Goal: Task Accomplishment & Management: Manage account settings

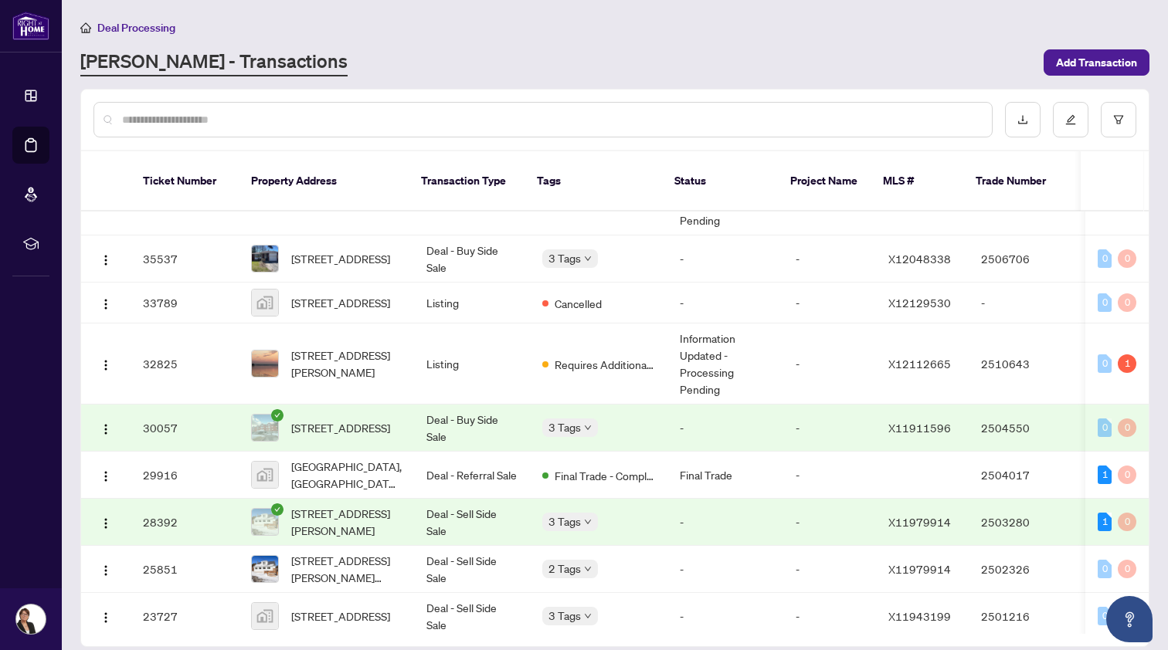
scroll to position [741, 0]
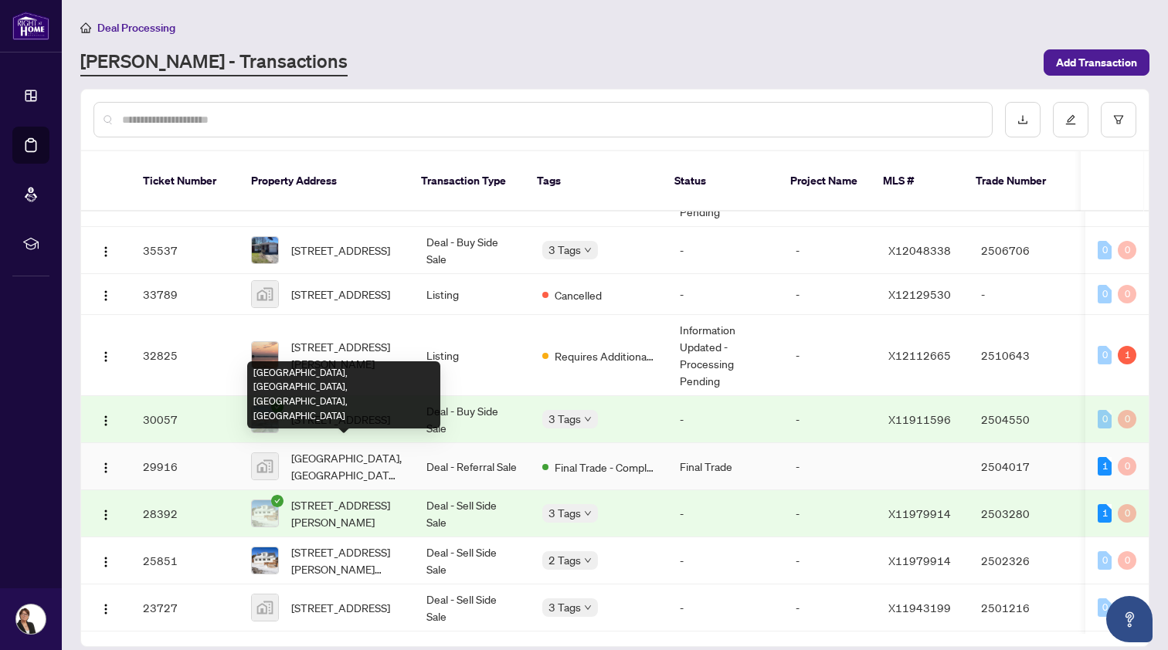
click at [317, 456] on span "[GEOGRAPHIC_DATA], [GEOGRAPHIC_DATA], [GEOGRAPHIC_DATA], [GEOGRAPHIC_DATA]" at bounding box center [346, 467] width 110 height 34
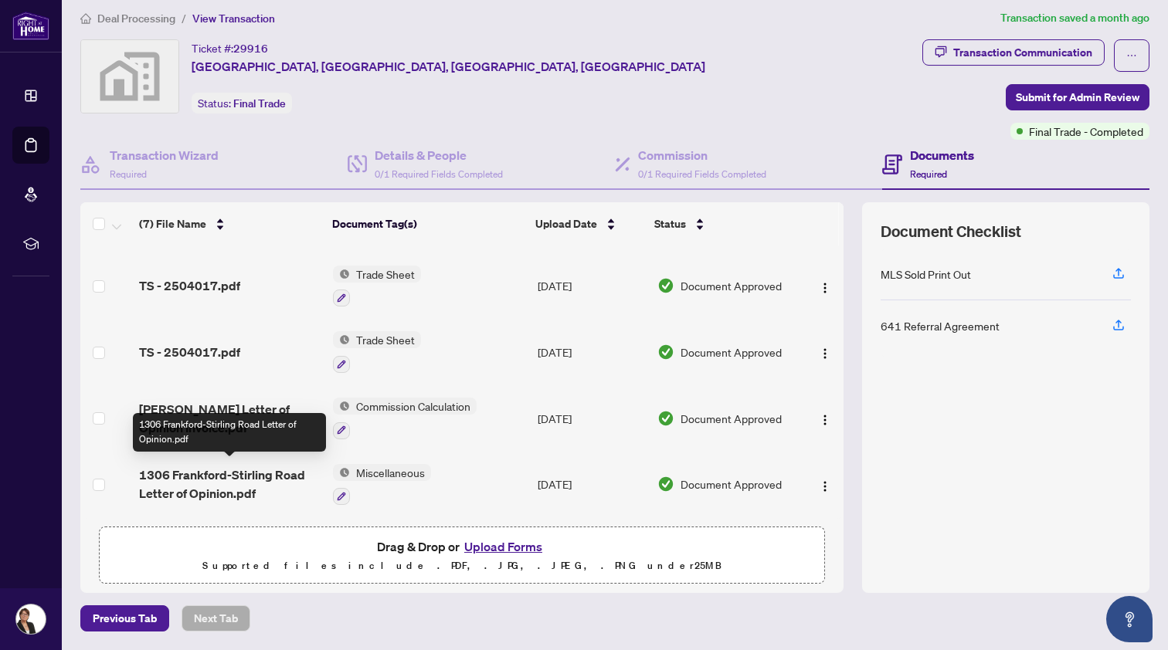
scroll to position [8, 0]
click at [238, 469] on span "1306 Frankford-Stirling Road Letter of Opinion.pdf" at bounding box center [230, 485] width 182 height 37
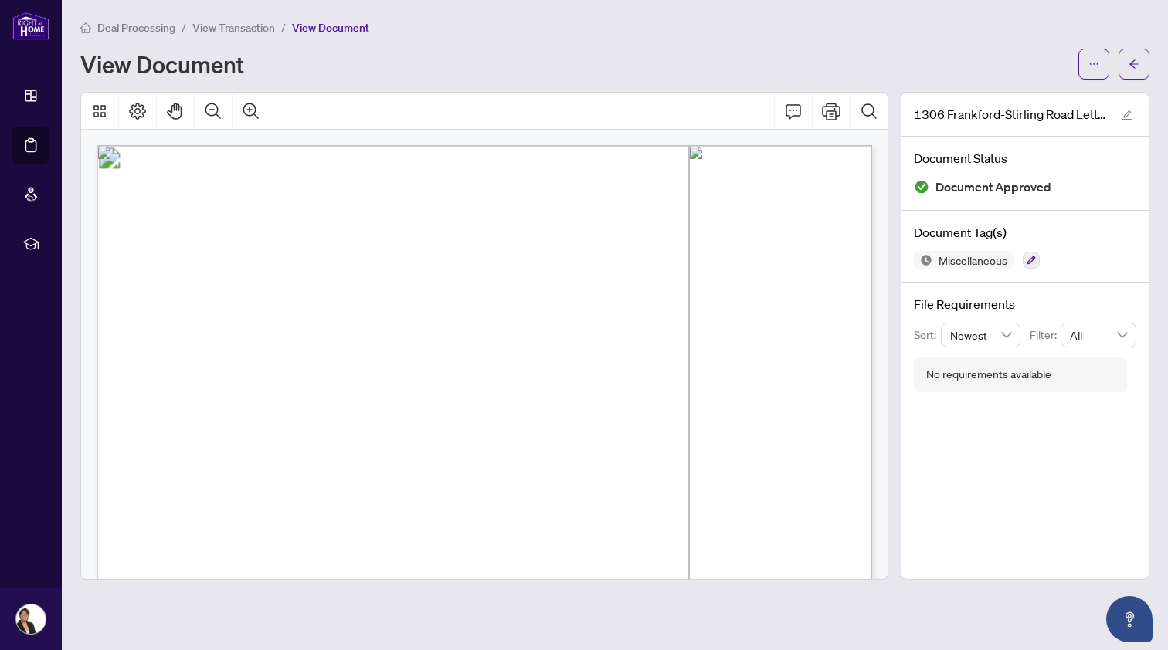
click at [254, 19] on li "View Transaction" at bounding box center [233, 28] width 83 height 18
click at [254, 27] on span "View Transaction" at bounding box center [233, 28] width 83 height 14
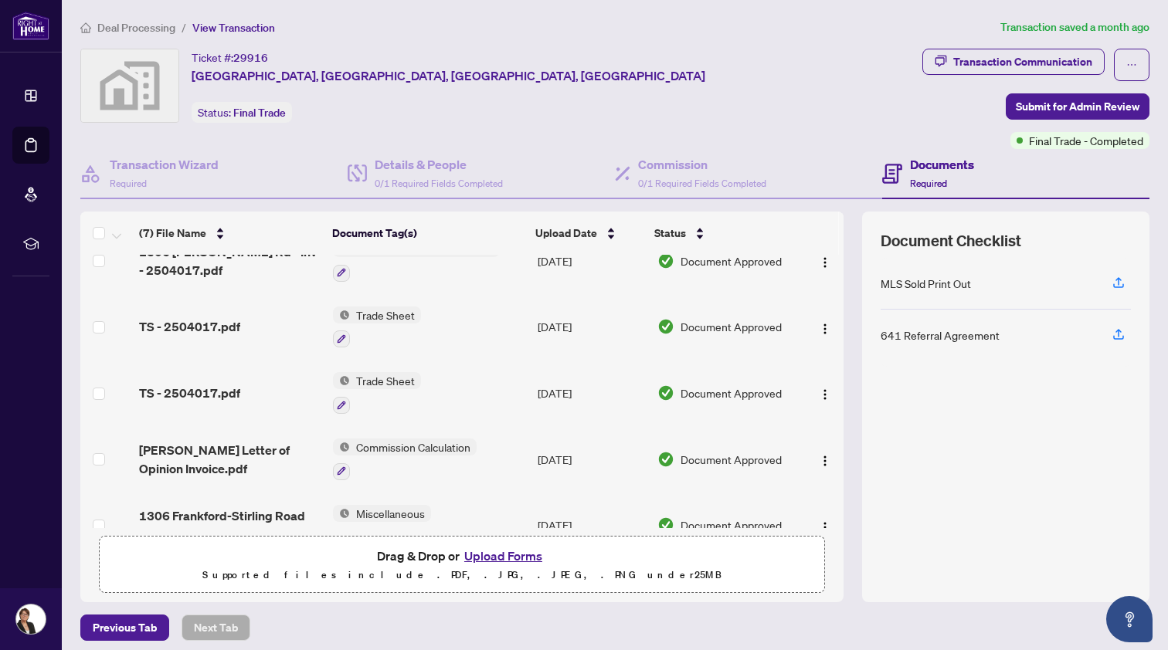
scroll to position [162, 0]
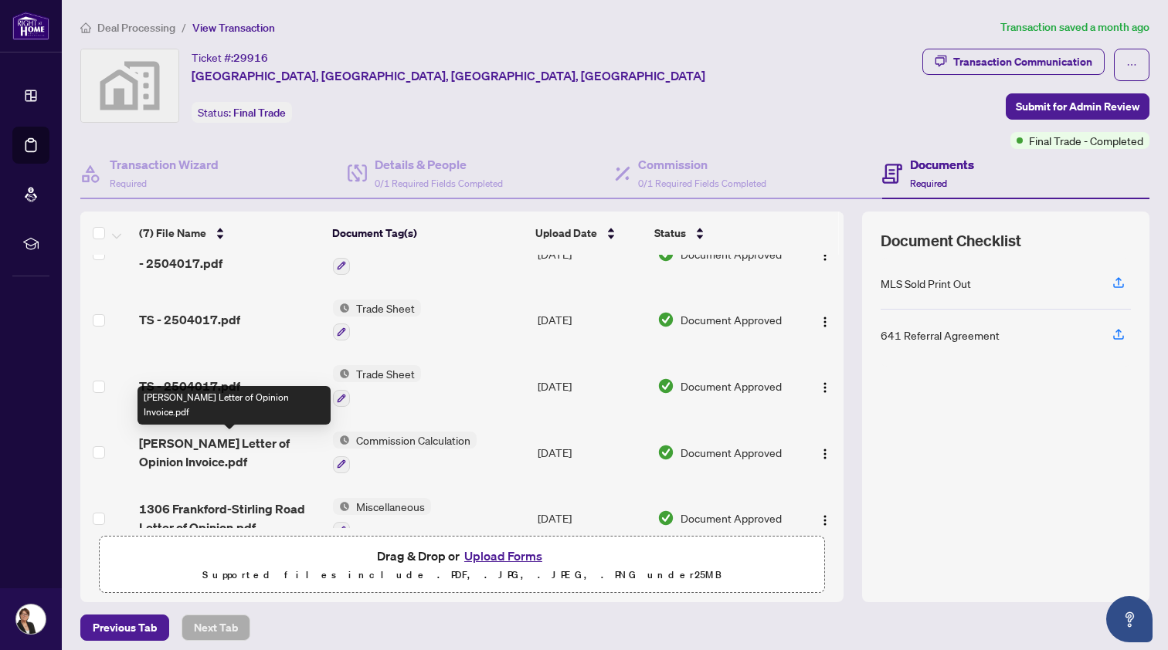
click at [211, 446] on span "[PERSON_NAME] Letter of Opinion Invoice.pdf" at bounding box center [230, 452] width 182 height 37
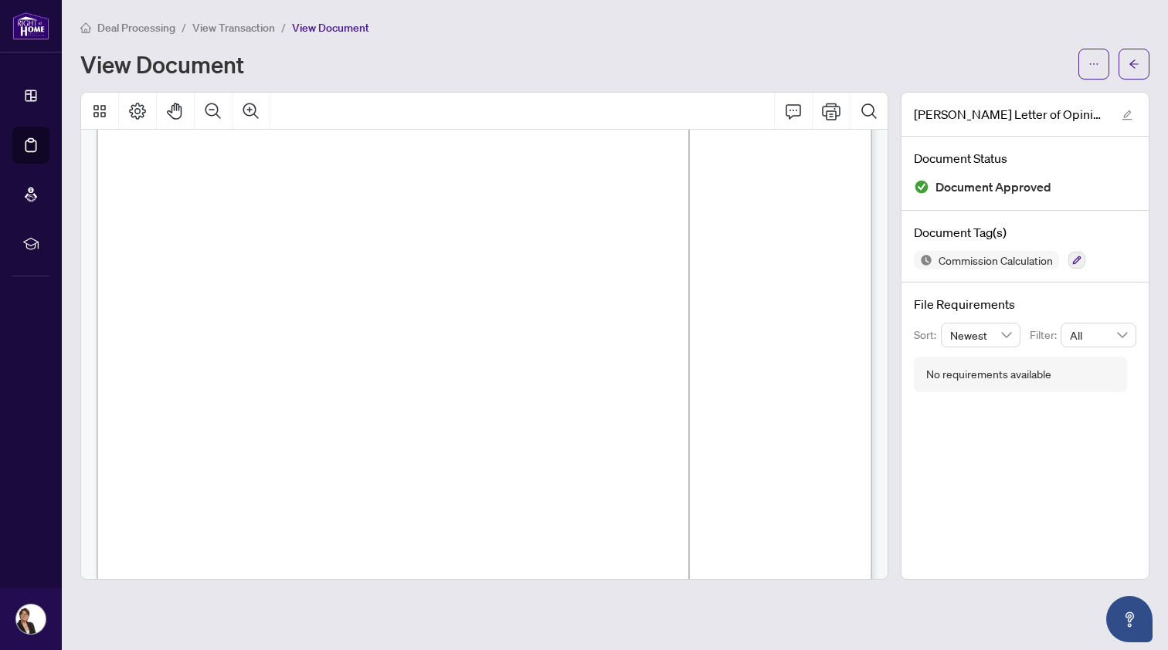
click at [233, 29] on span "View Transaction" at bounding box center [233, 28] width 83 height 14
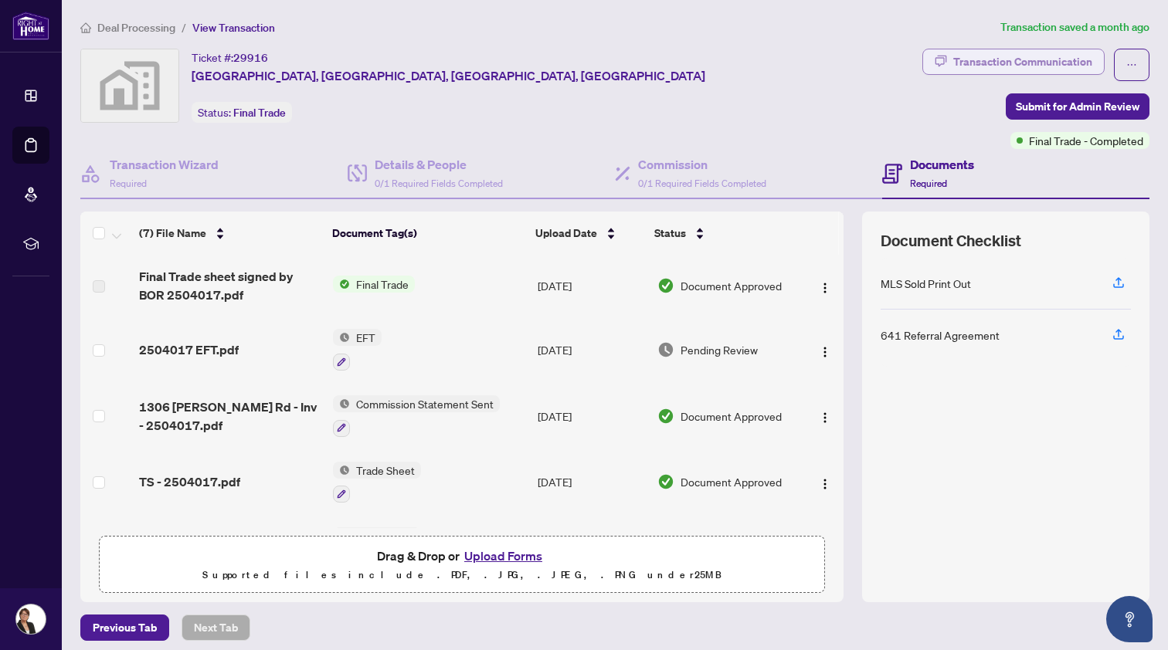
click at [1017, 56] on div "Transaction Communication" at bounding box center [1022, 61] width 139 height 25
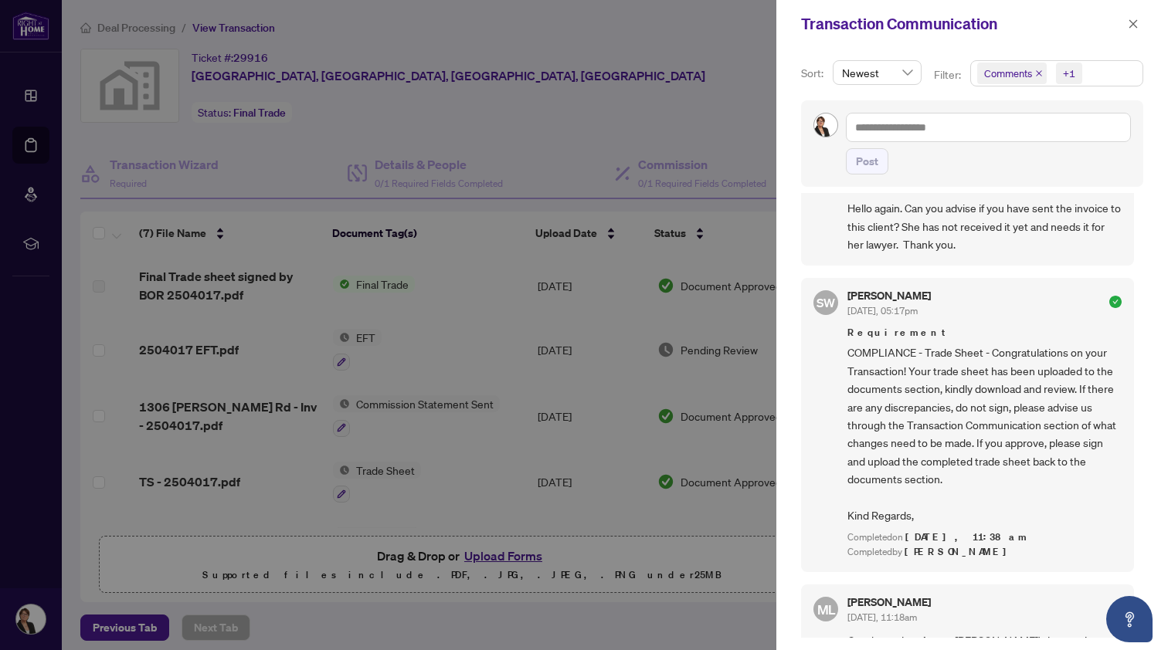
scroll to position [233, 0]
click at [226, 406] on div at bounding box center [584, 325] width 1168 height 650
click at [1129, 25] on icon "close" at bounding box center [1133, 24] width 11 height 11
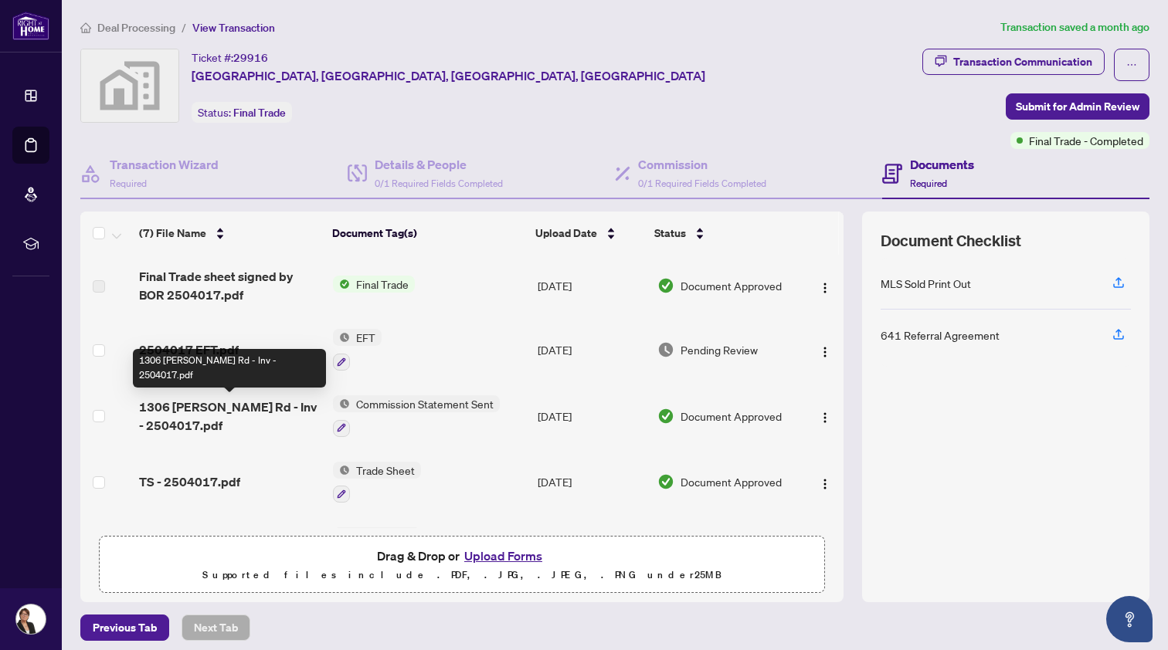
click at [244, 406] on span "1306 [PERSON_NAME] Rd - Inv - 2504017.pdf" at bounding box center [230, 416] width 182 height 37
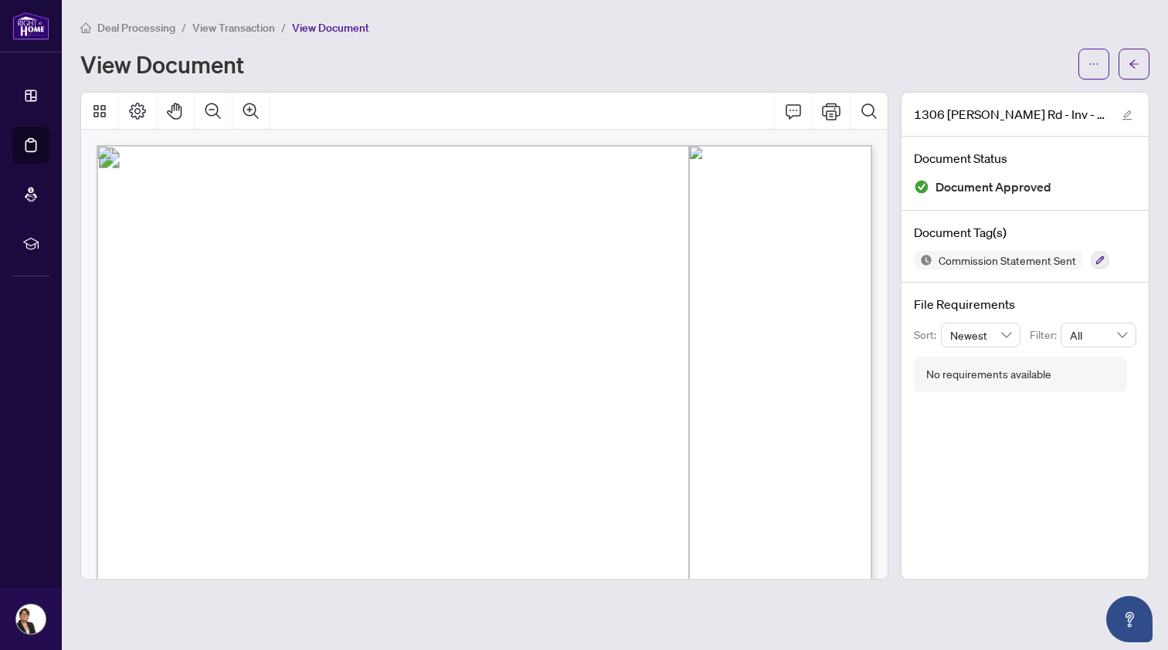
click at [199, 29] on span "View Transaction" at bounding box center [233, 28] width 83 height 14
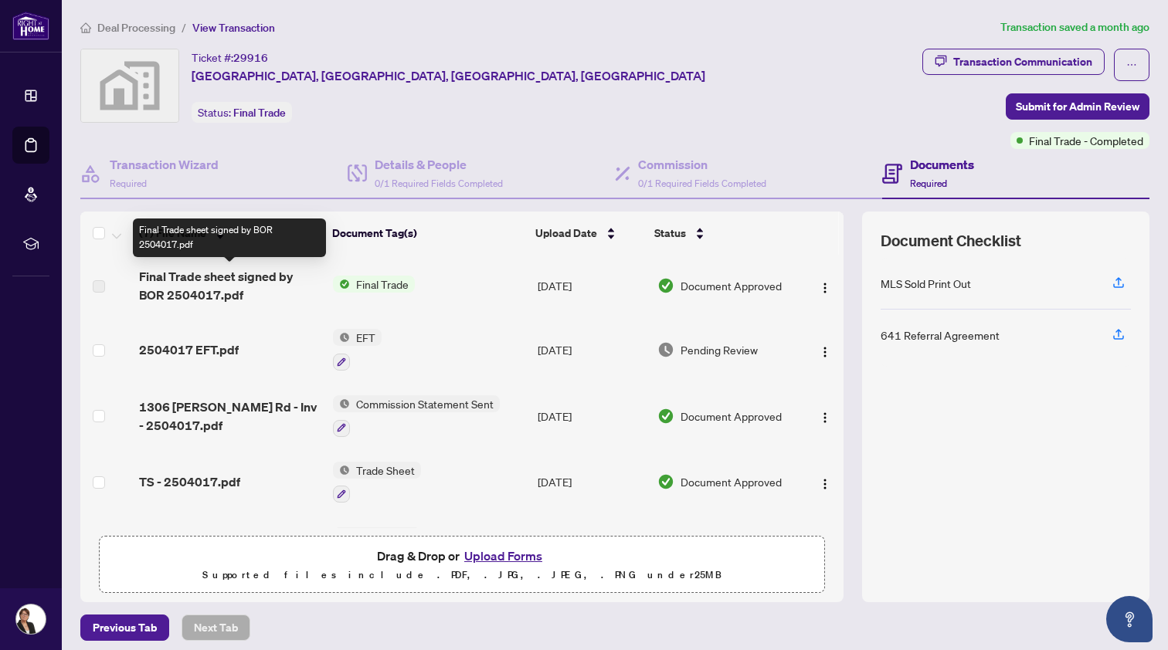
click at [255, 278] on span "Final Trade sheet signed by BOR 2504017.pdf" at bounding box center [230, 285] width 182 height 37
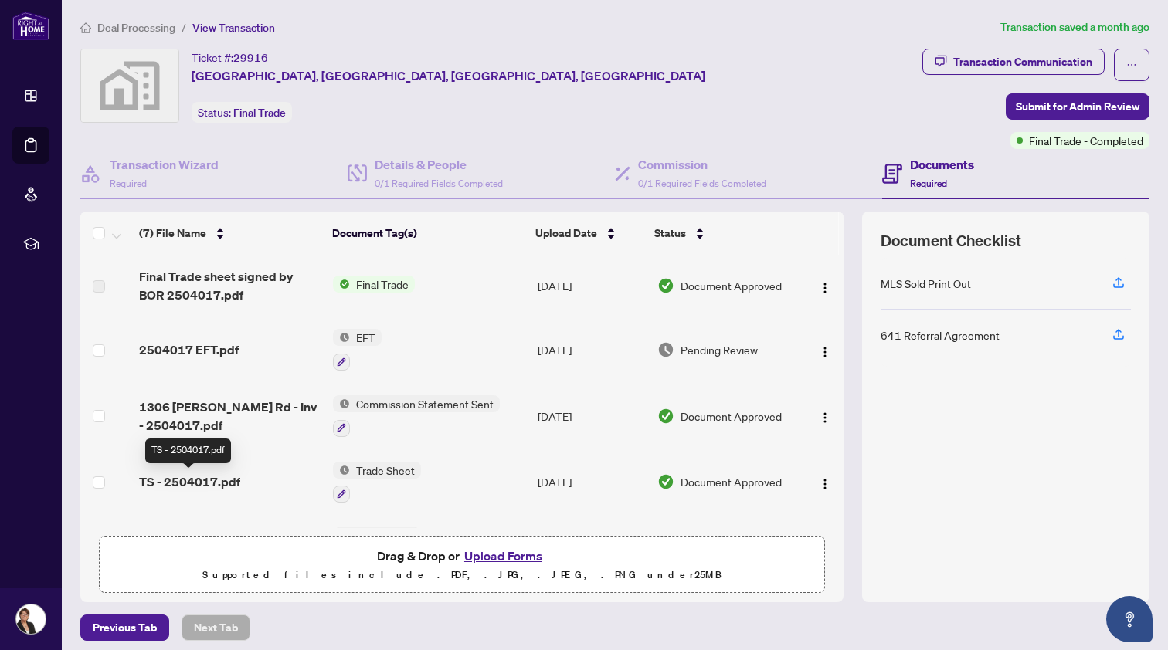
click at [199, 484] on span "TS - 2504017.pdf" at bounding box center [189, 482] width 101 height 19
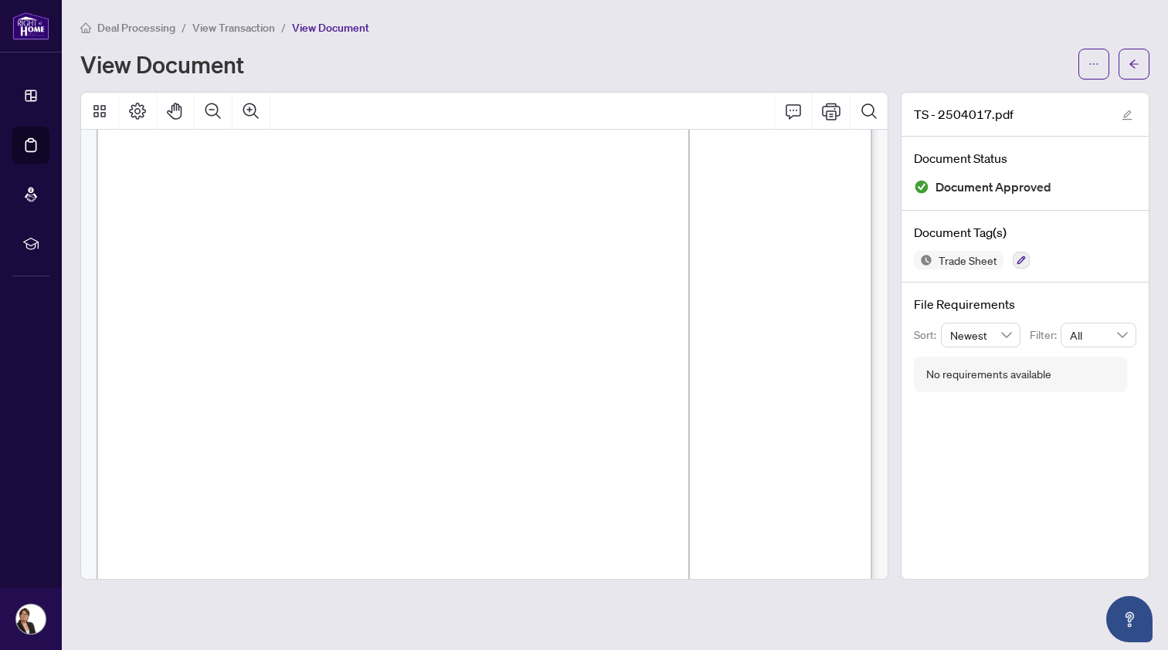
scroll to position [49, 0]
click at [242, 26] on span "View Transaction" at bounding box center [233, 28] width 83 height 14
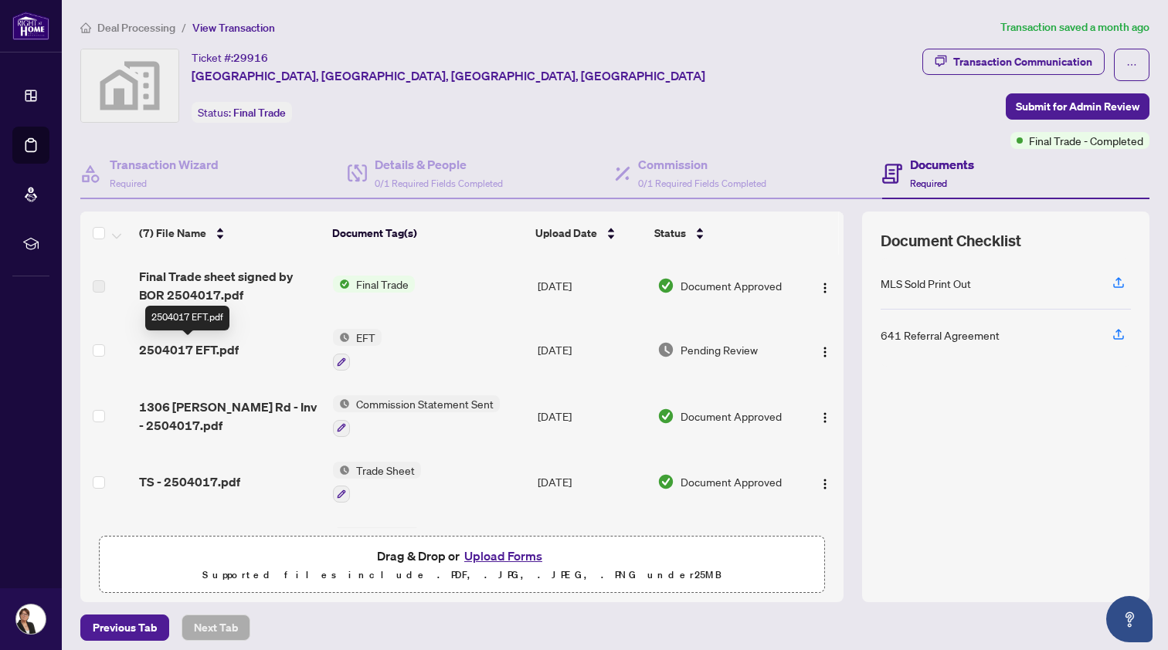
click at [184, 347] on span "2504017 EFT.pdf" at bounding box center [189, 350] width 100 height 19
